Goal: Information Seeking & Learning: Check status

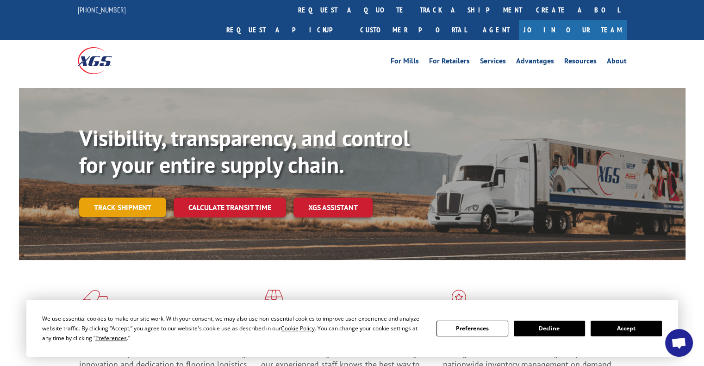
click at [133, 198] on link "Track shipment" at bounding box center [122, 207] width 87 height 19
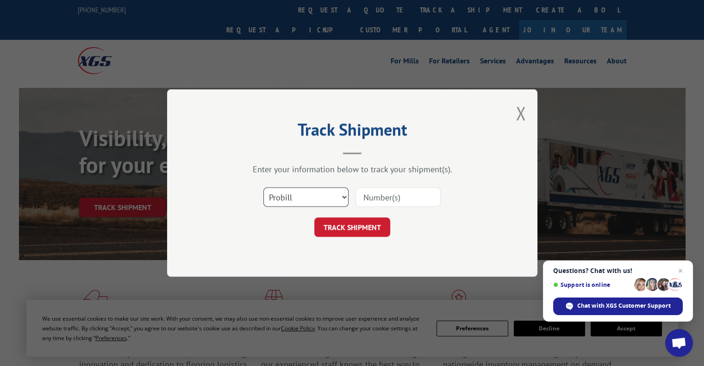
click at [343, 198] on select "Select category... Probill BOL PO" at bounding box center [305, 196] width 85 height 19
select select "po"
click at [263, 187] on select "Select category... Probill BOL PO" at bounding box center [305, 196] width 85 height 19
click at [393, 194] on input at bounding box center [397, 196] width 85 height 19
type input "323548"
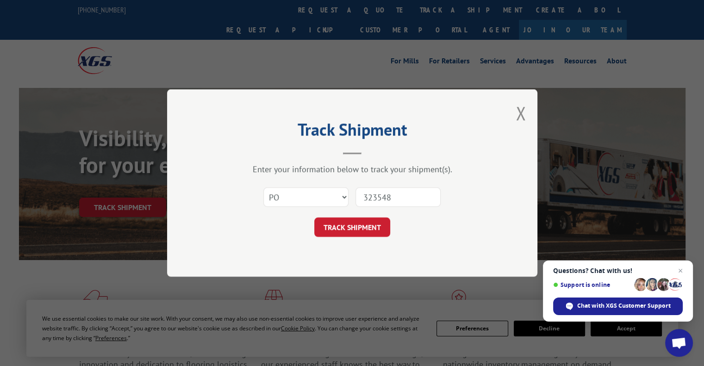
click button "TRACK SHIPMENT" at bounding box center [352, 227] width 76 height 19
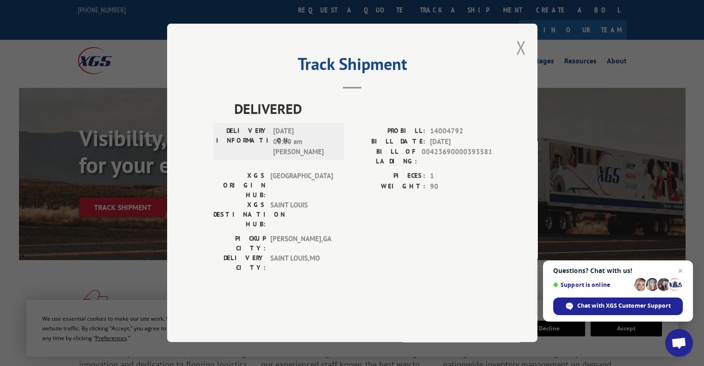
click at [520, 60] on button "Close modal" at bounding box center [521, 47] width 10 height 25
